Goal: Task Accomplishment & Management: Complete application form

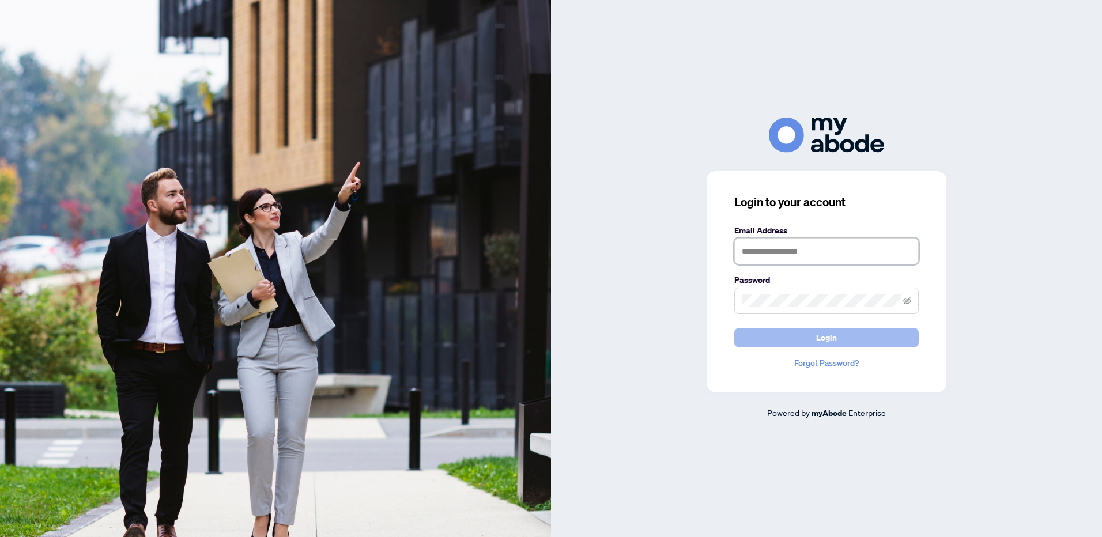
type input "**********"
drag, startPoint x: 829, startPoint y: 341, endPoint x: 829, endPoint y: 332, distance: 9.2
click at [829, 340] on span "Login" at bounding box center [826, 338] width 21 height 18
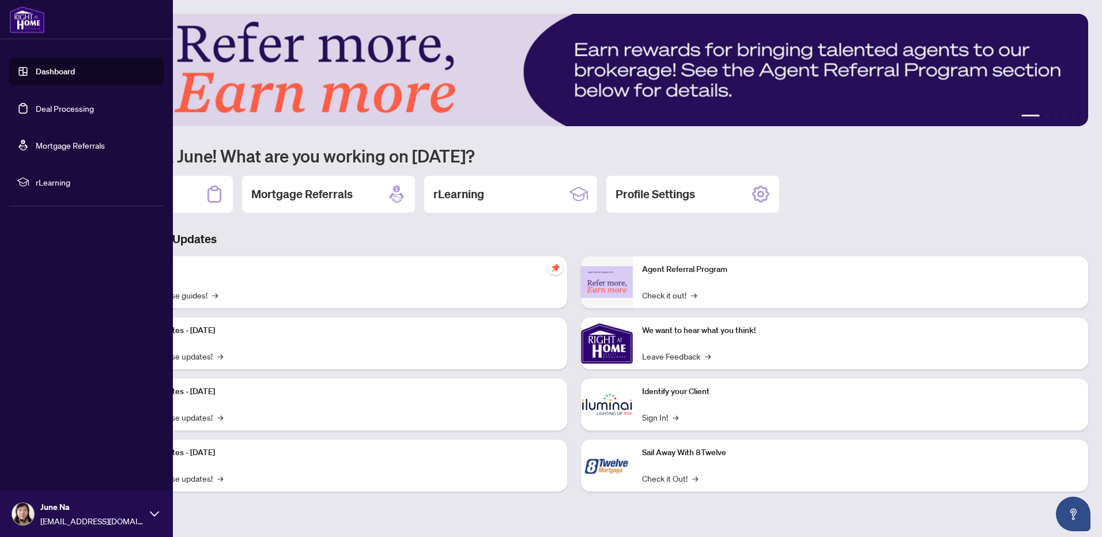
click at [61, 109] on link "Deal Processing" at bounding box center [65, 108] width 58 height 10
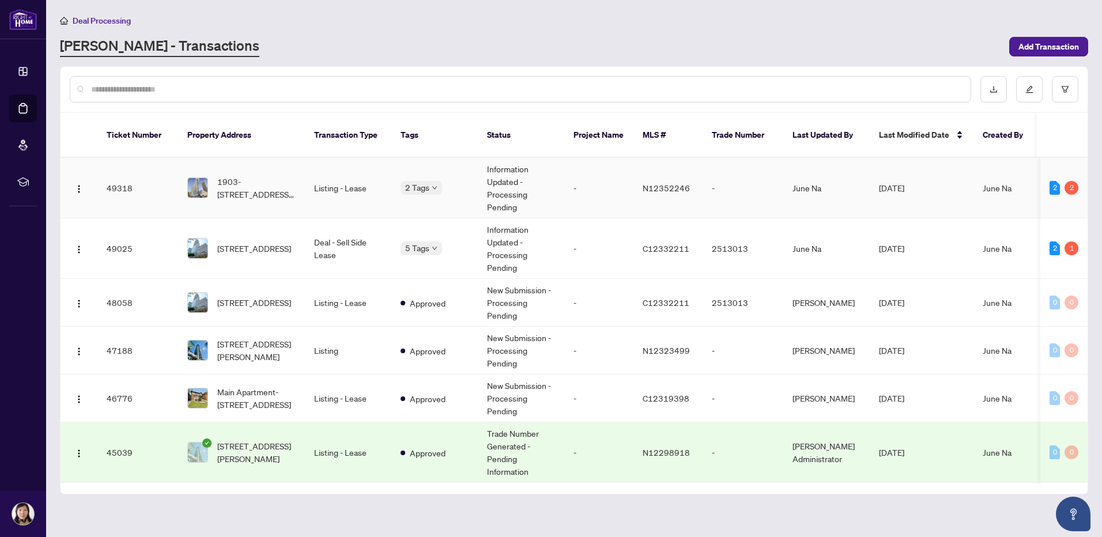
scroll to position [173, 0]
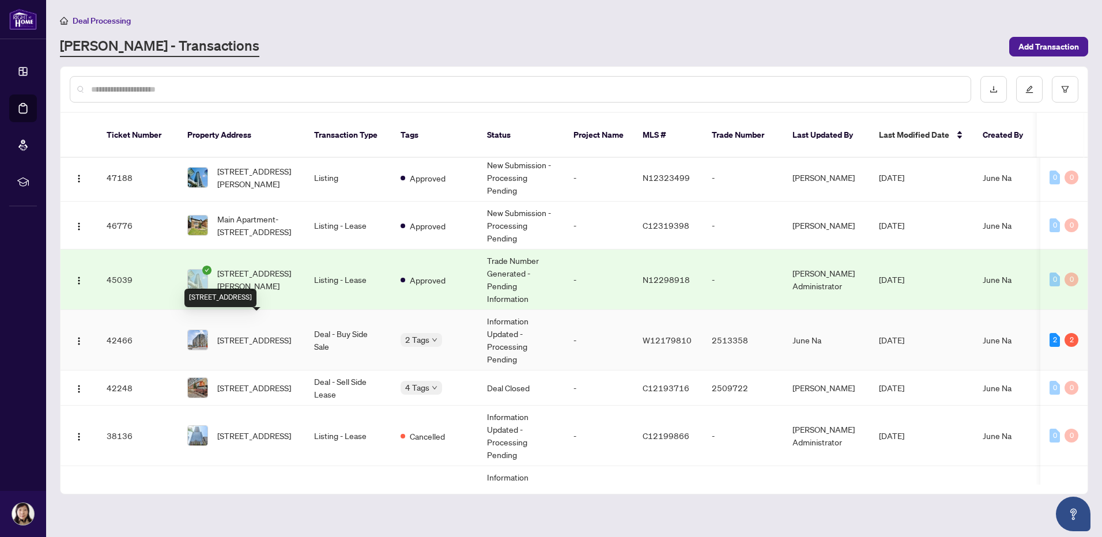
click at [265, 334] on span "[STREET_ADDRESS]" at bounding box center [254, 340] width 74 height 13
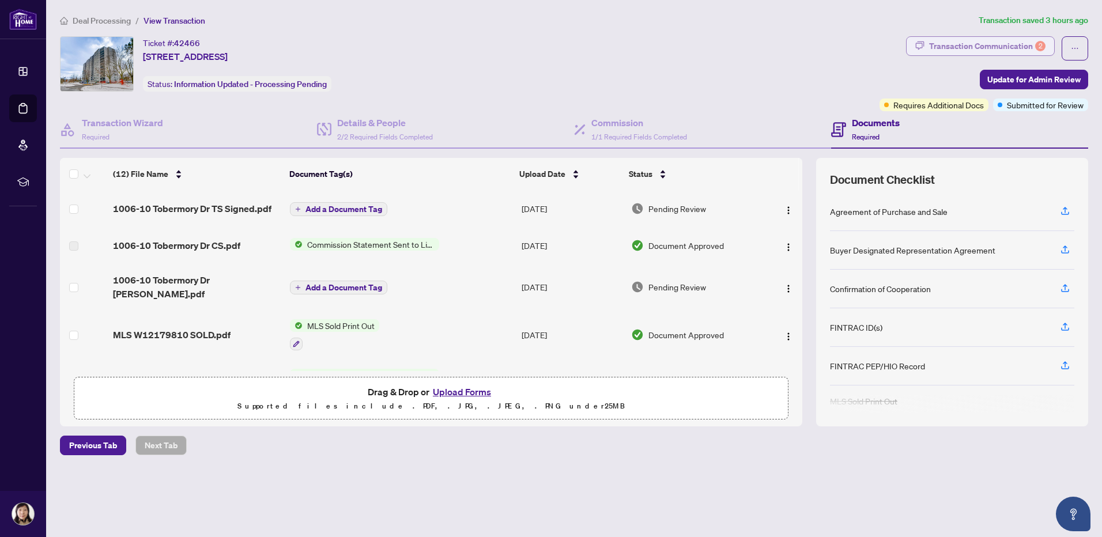
click at [971, 51] on div "Transaction Communication 2" at bounding box center [987, 46] width 116 height 18
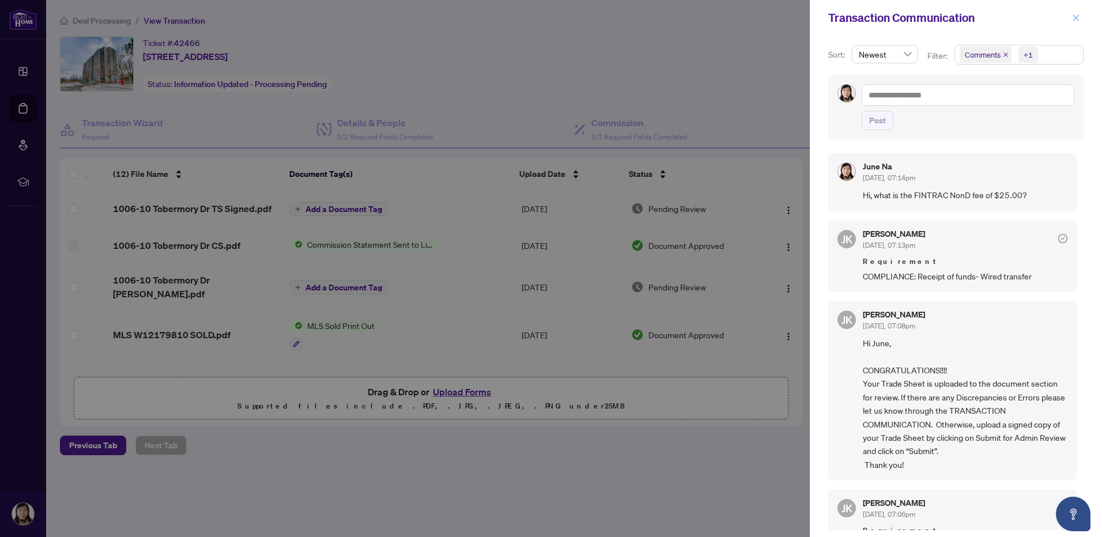
click at [1074, 15] on icon "close" at bounding box center [1076, 18] width 8 height 8
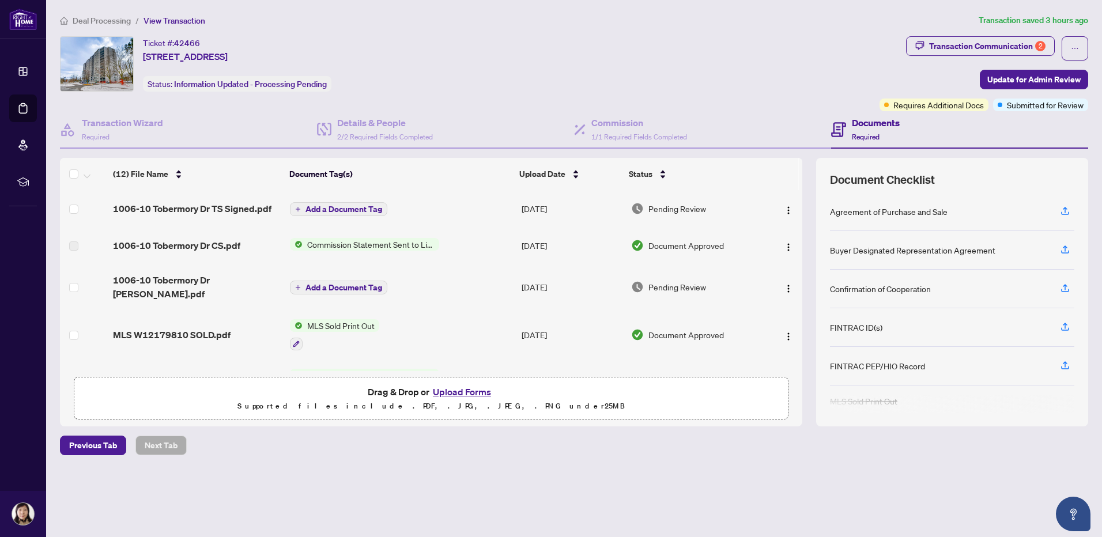
click at [476, 390] on button "Upload Forms" at bounding box center [462, 392] width 65 height 15
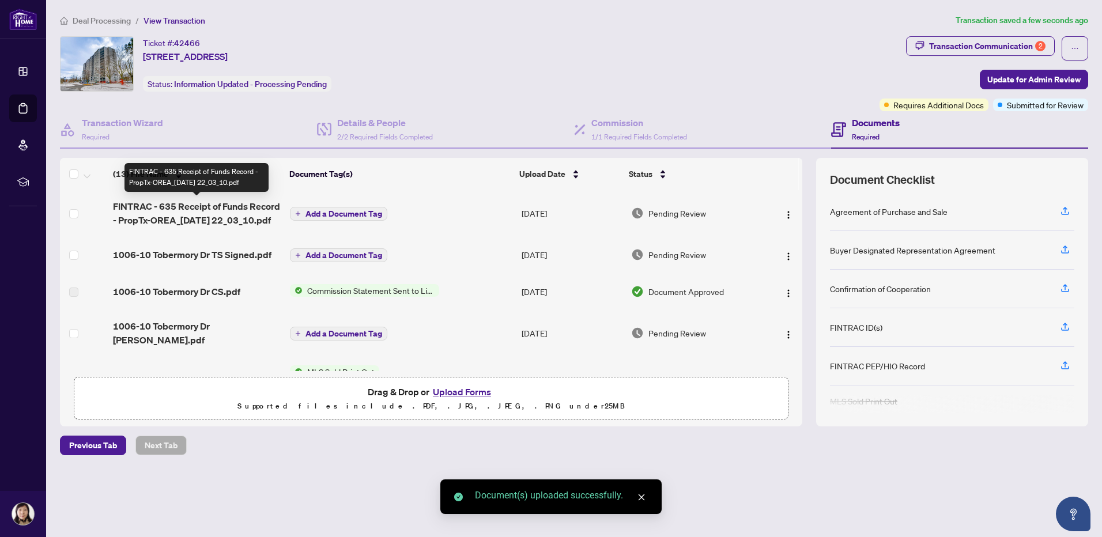
click at [155, 205] on span "FINTRAC - 635 Receipt of Funds Record - PropTx-OREA_[DATE] 22_03_10.pdf" at bounding box center [197, 213] width 168 height 28
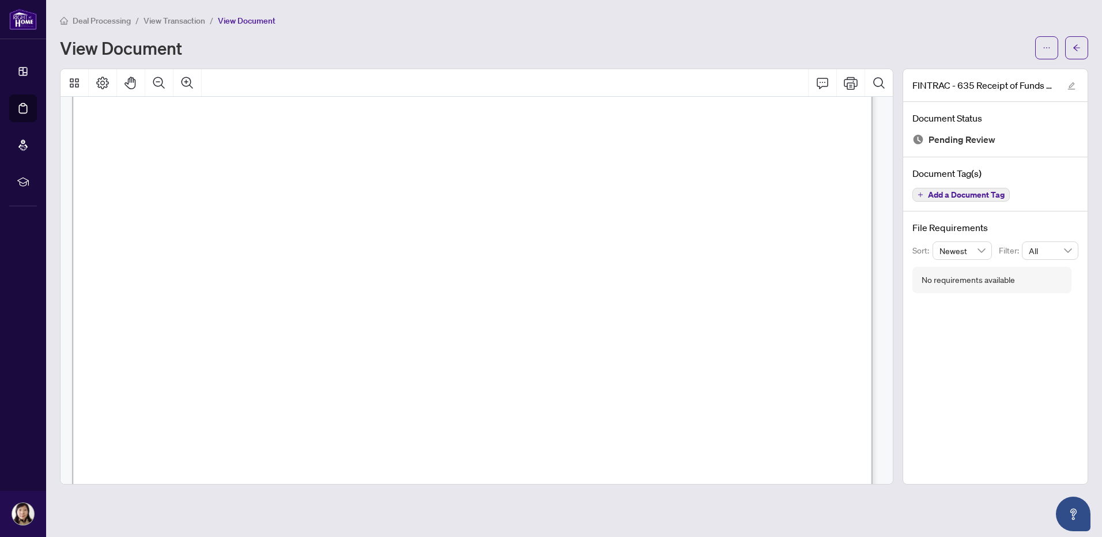
scroll to position [404, 0]
click at [1079, 50] on icon "arrow-left" at bounding box center [1077, 48] width 8 height 8
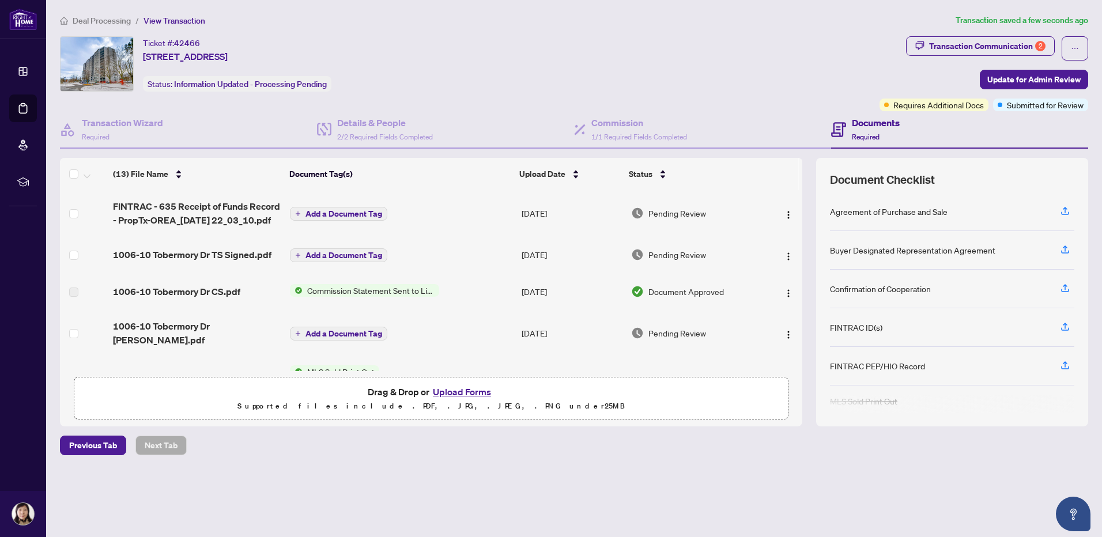
click at [344, 212] on span "Add a Document Tag" at bounding box center [344, 214] width 77 height 8
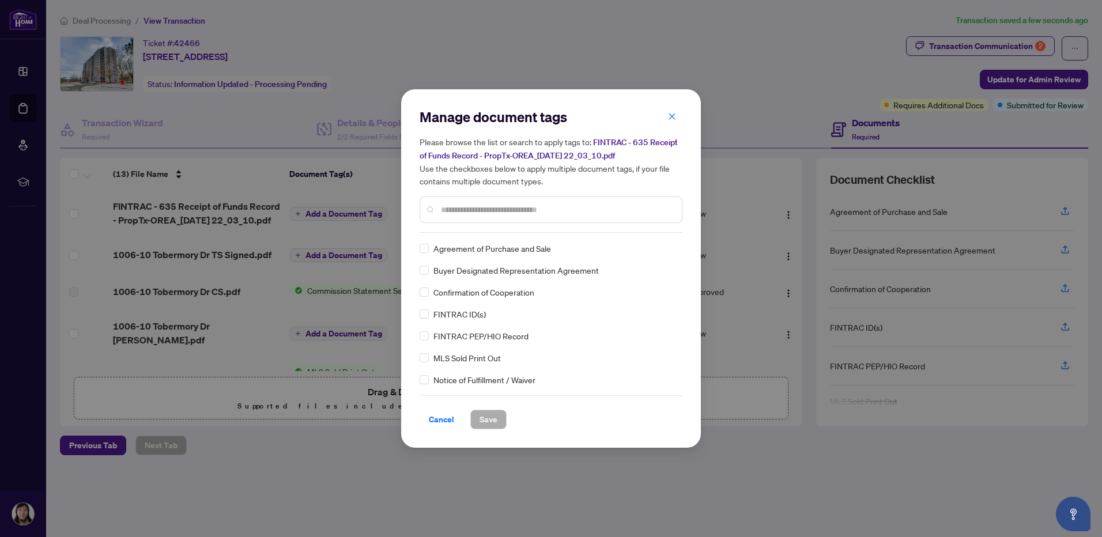
click at [515, 210] on input "text" at bounding box center [557, 210] width 232 height 13
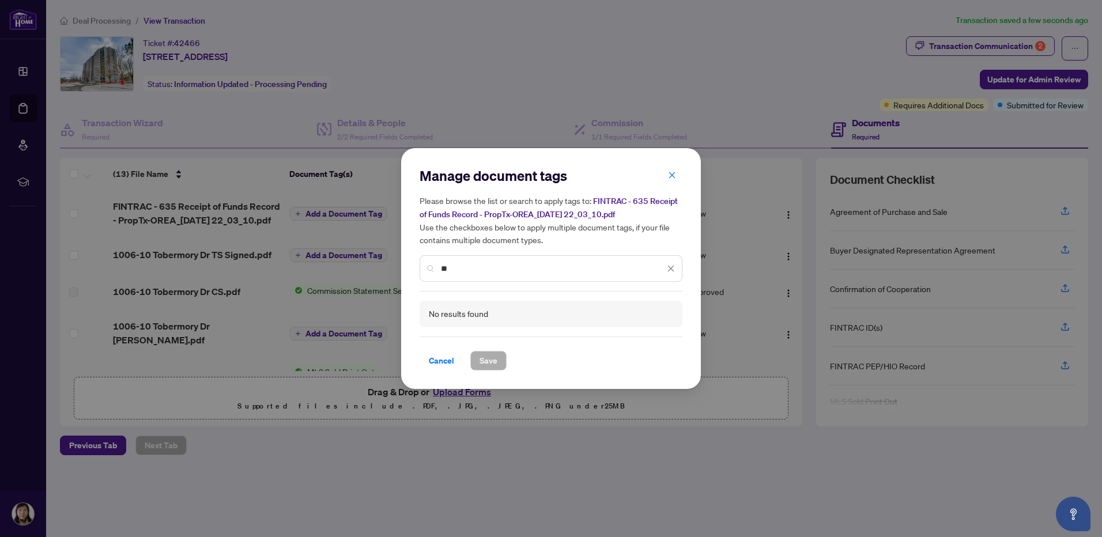
type input "*"
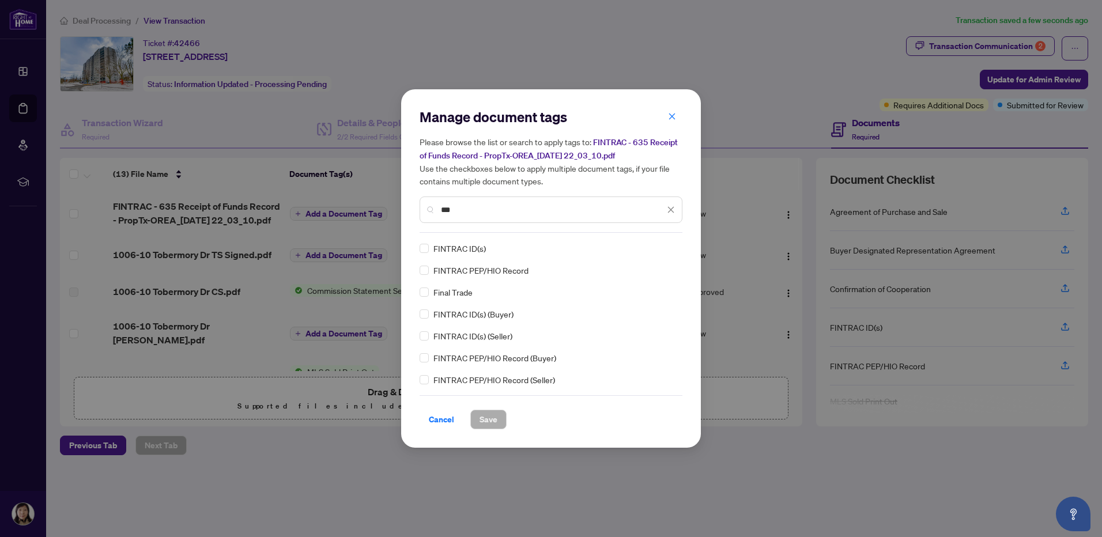
drag, startPoint x: 678, startPoint y: 281, endPoint x: 678, endPoint y: 299, distance: 17.9
click at [678, 299] on div "FINTRAC ID(s) FINTRAC PEP/HIO Record Final Trade FINTRAC ID(s) (Buyer) FINTRAC …" at bounding box center [551, 314] width 263 height 144
drag, startPoint x: 683, startPoint y: 290, endPoint x: 683, endPoint y: 299, distance: 8.6
click at [683, 299] on div "Manage document tags Please browse the list or search to apply tags to: FINTRAC…" at bounding box center [551, 268] width 300 height 359
drag, startPoint x: 486, startPoint y: 207, endPoint x: 432, endPoint y: 209, distance: 54.2
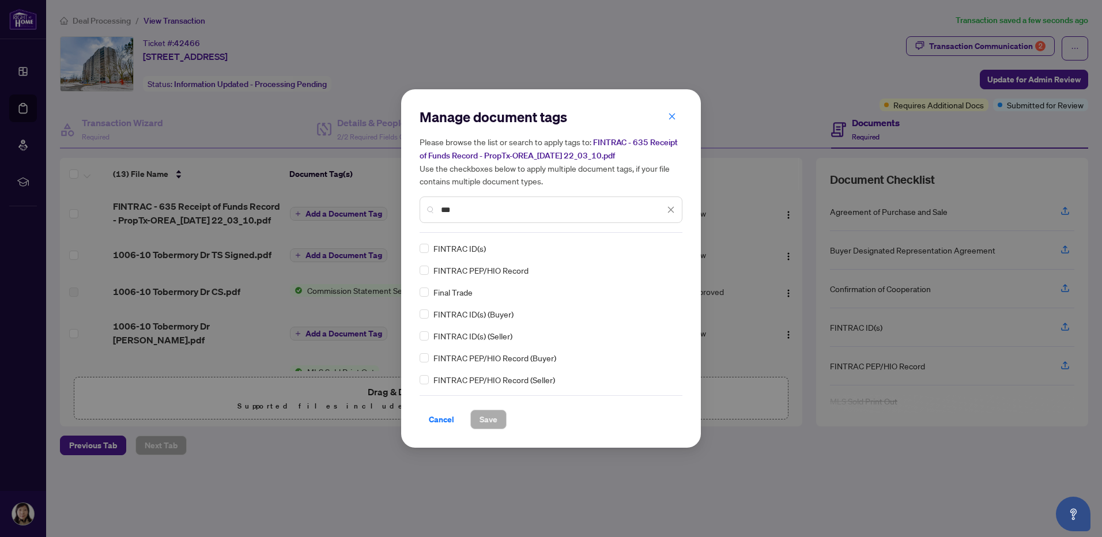
click at [432, 209] on div "***" at bounding box center [551, 210] width 263 height 27
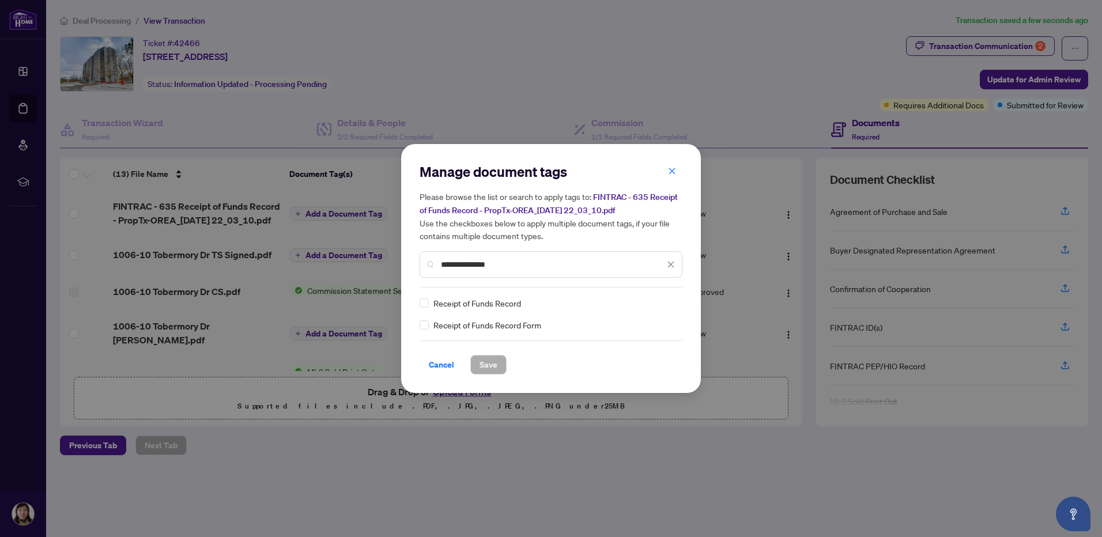
type input "**********"
click at [491, 367] on span "Save" at bounding box center [489, 365] width 18 height 18
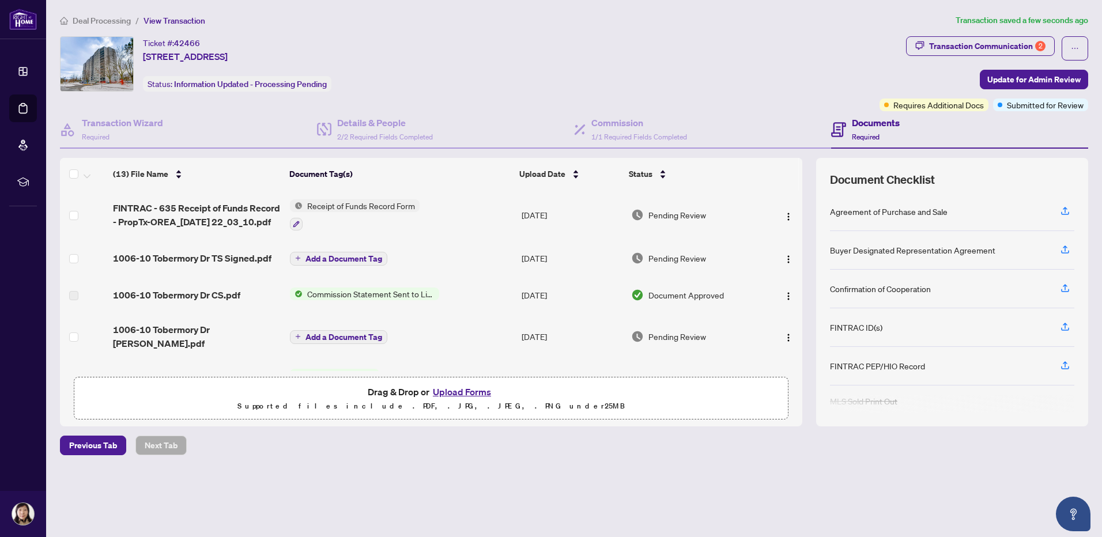
click at [336, 257] on span "Add a Document Tag" at bounding box center [344, 259] width 77 height 8
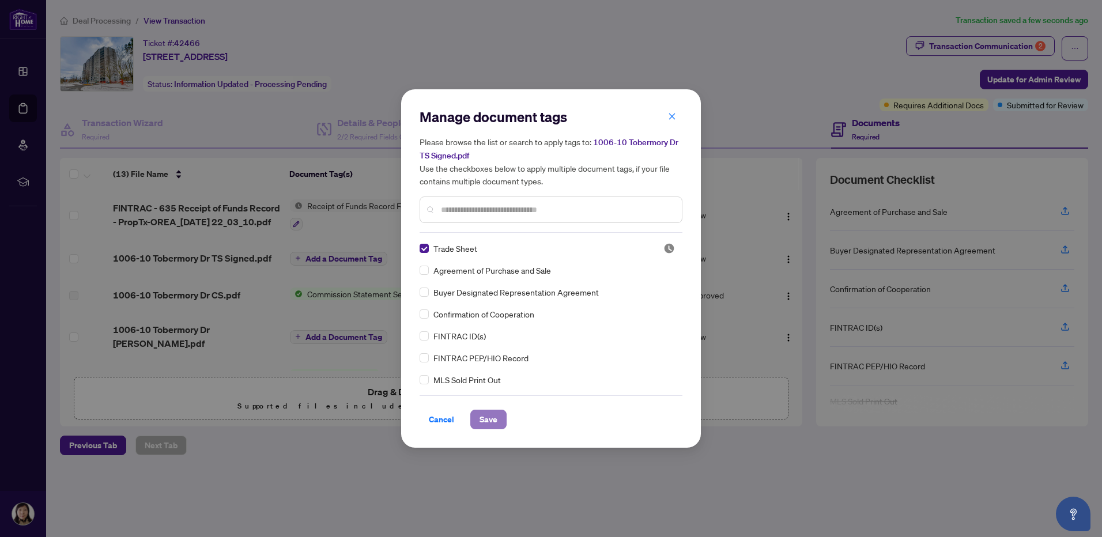
click at [498, 417] on button "Save" at bounding box center [488, 420] width 36 height 20
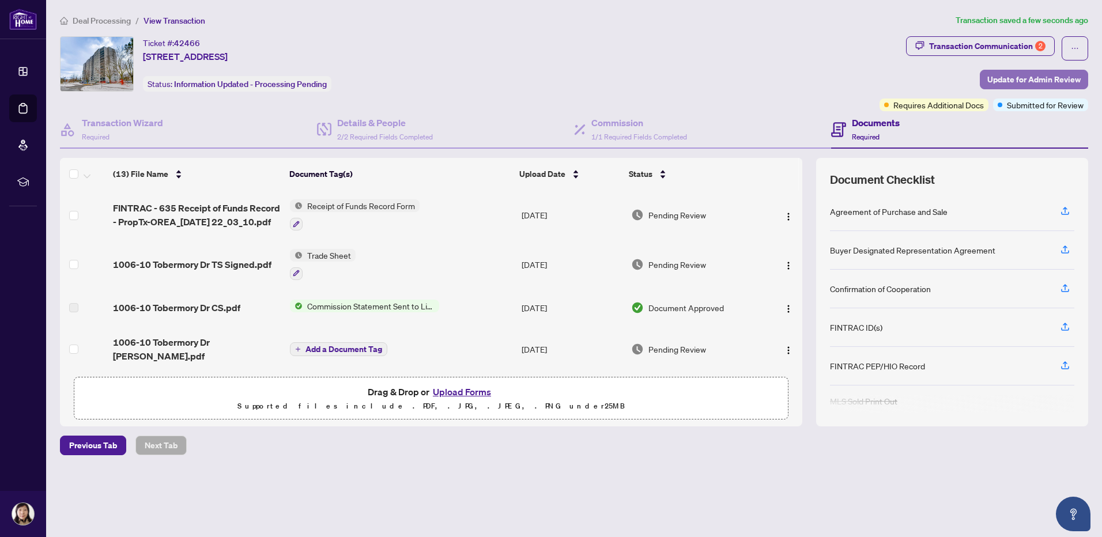
click at [1043, 81] on span "Update for Admin Review" at bounding box center [1034, 79] width 93 height 18
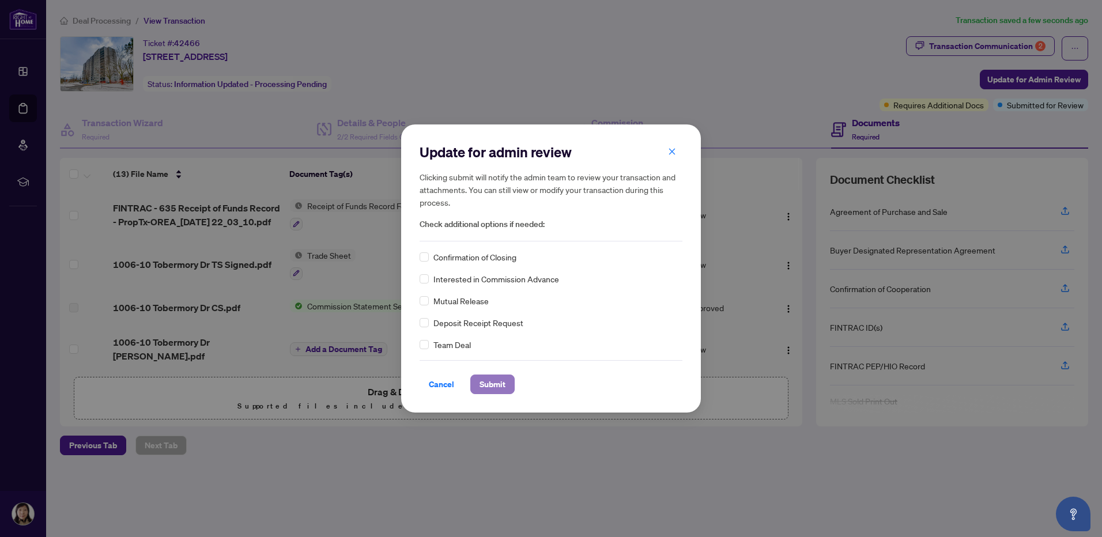
click at [494, 382] on span "Submit" at bounding box center [493, 384] width 26 height 18
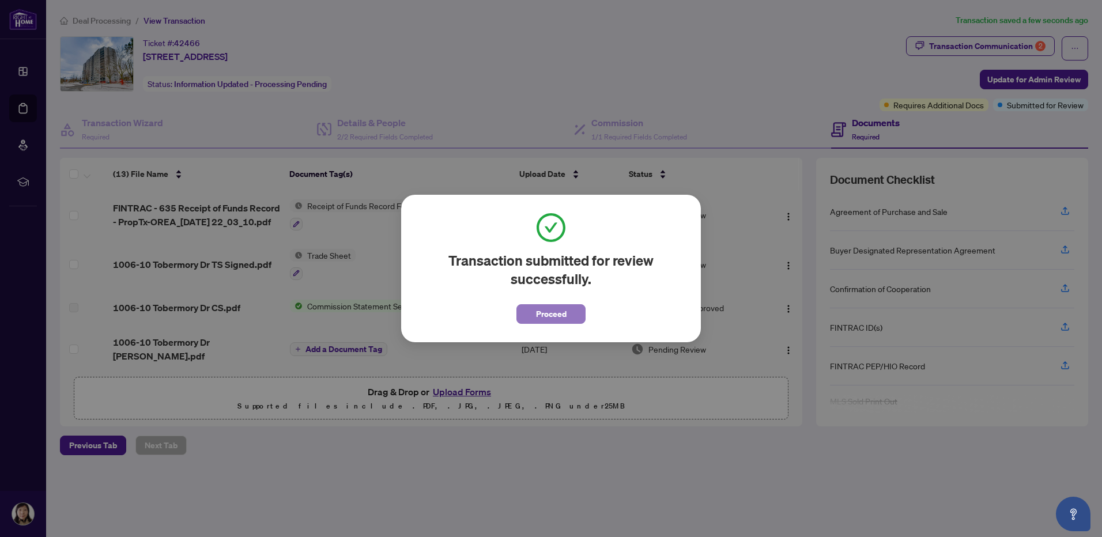
click at [526, 315] on button "Proceed" at bounding box center [551, 314] width 69 height 20
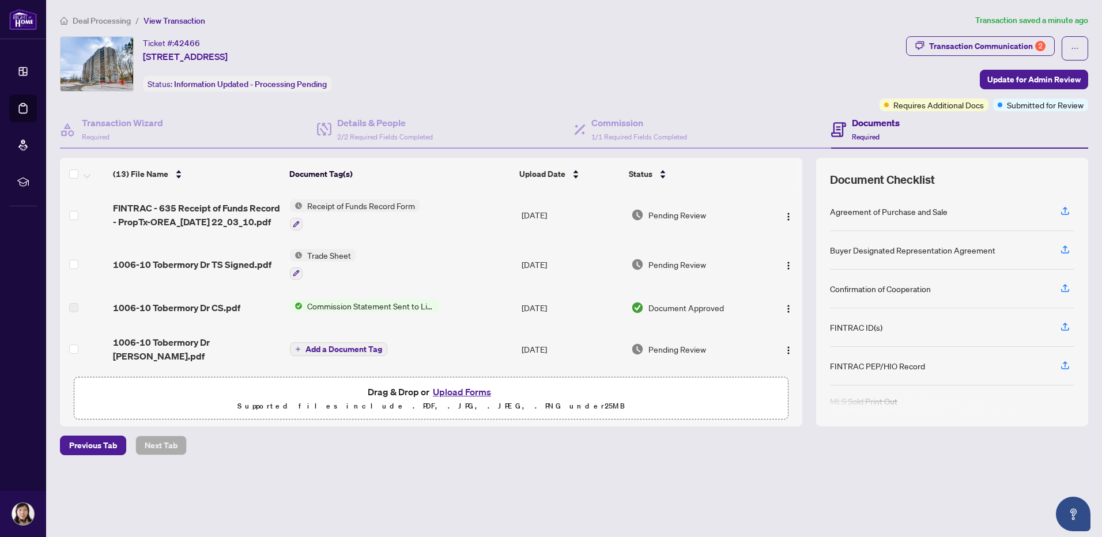
click at [100, 25] on li "Deal Processing" at bounding box center [95, 20] width 71 height 13
click at [100, 20] on span "Deal Processing" at bounding box center [102, 21] width 58 height 10
